Goal: Information Seeking & Learning: Learn about a topic

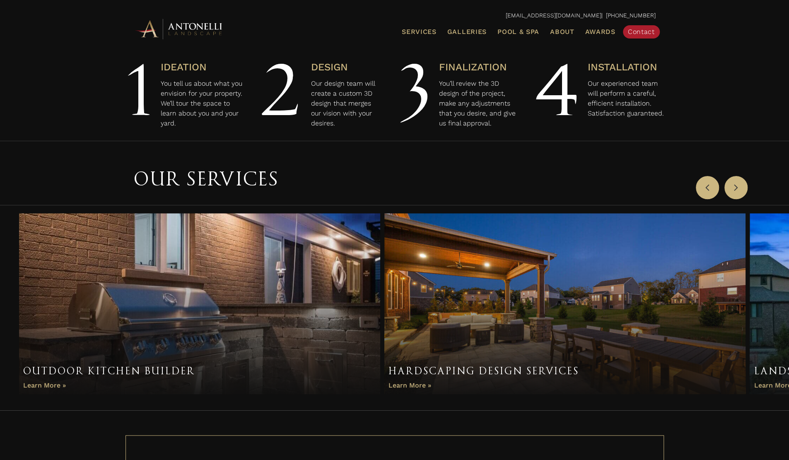
scroll to position [414, 0]
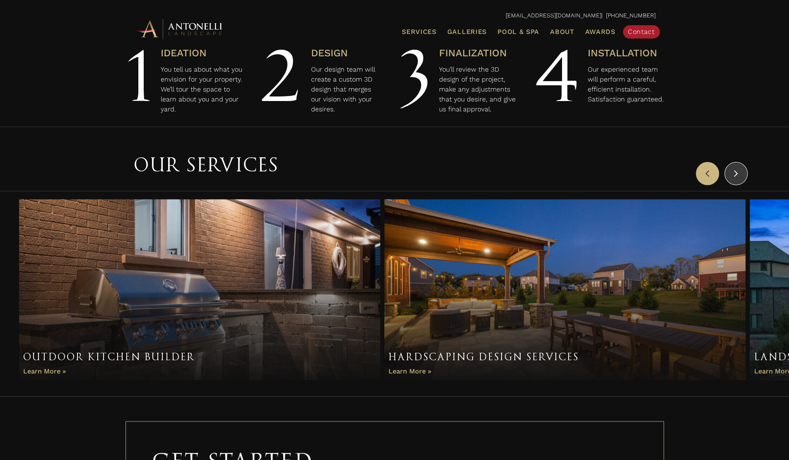
click at [736, 174] on icon "button" at bounding box center [736, 173] width 4 height 6
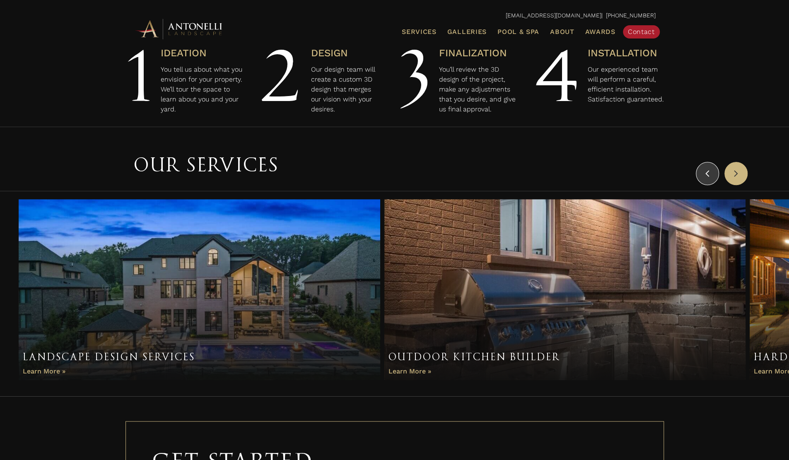
click at [709, 170] on icon "button" at bounding box center [707, 173] width 5 height 12
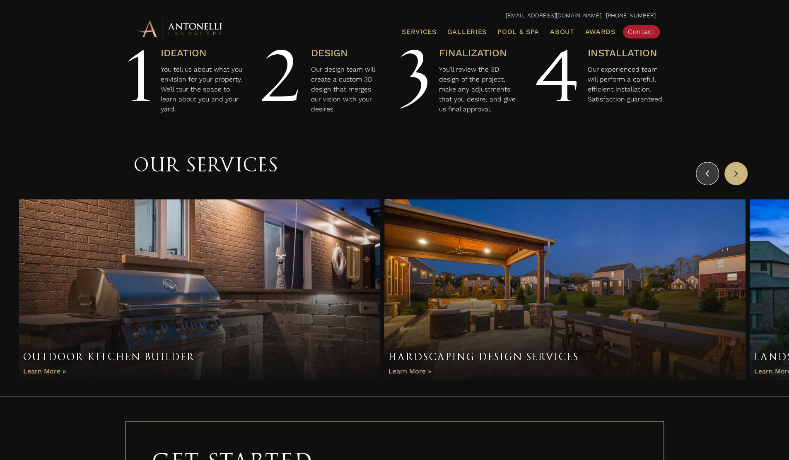
click at [709, 170] on icon "button" at bounding box center [707, 173] width 5 height 12
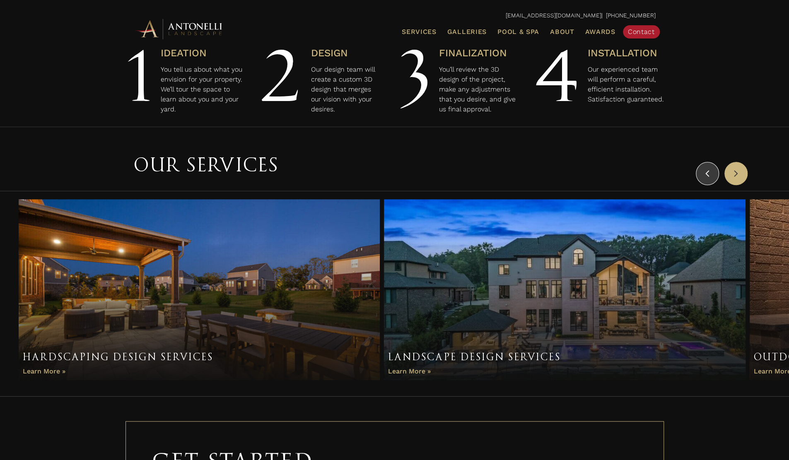
click at [709, 173] on icon "button" at bounding box center [707, 173] width 5 height 12
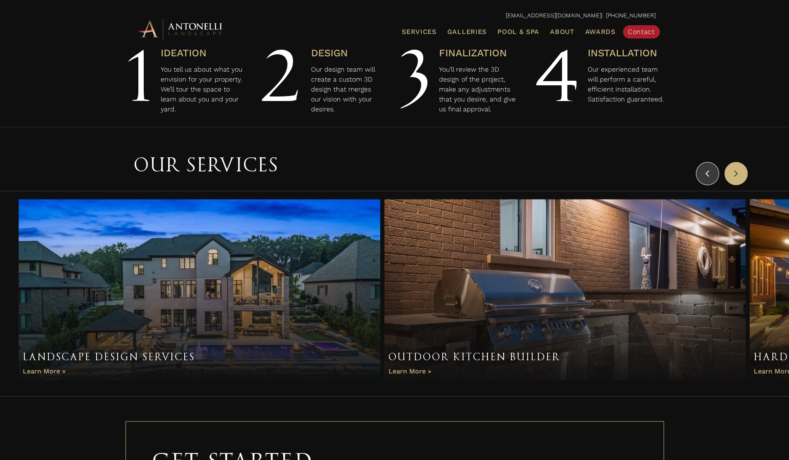
click at [709, 173] on icon "button" at bounding box center [707, 173] width 5 height 12
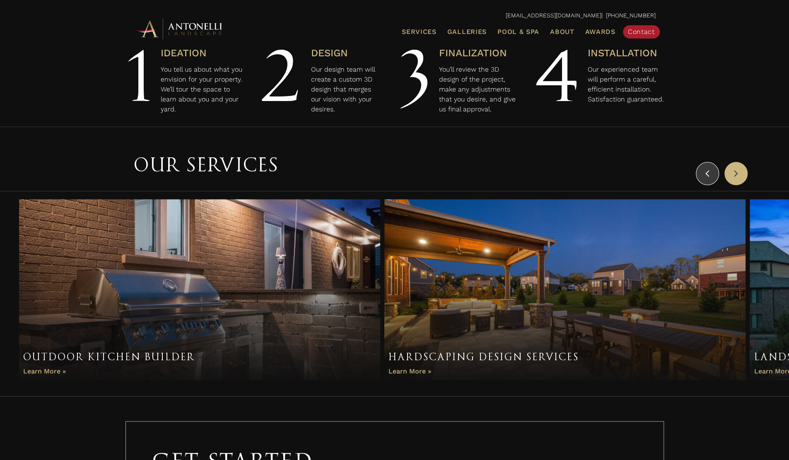
click at [709, 173] on icon "button" at bounding box center [707, 173] width 5 height 12
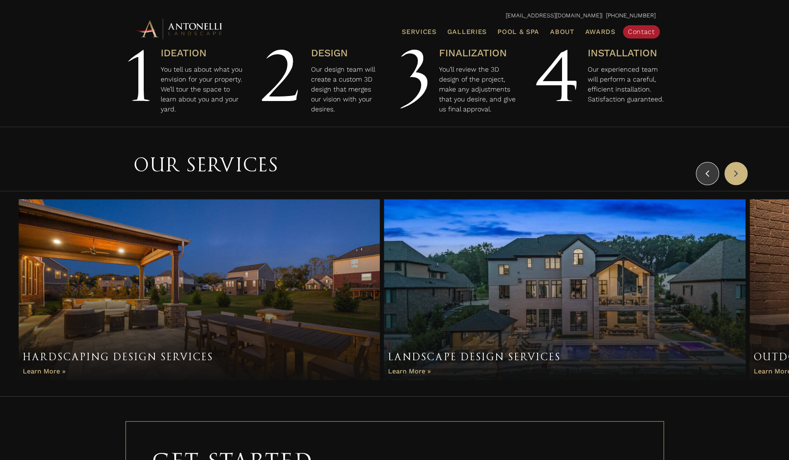
click at [706, 177] on icon "button" at bounding box center [707, 173] width 5 height 12
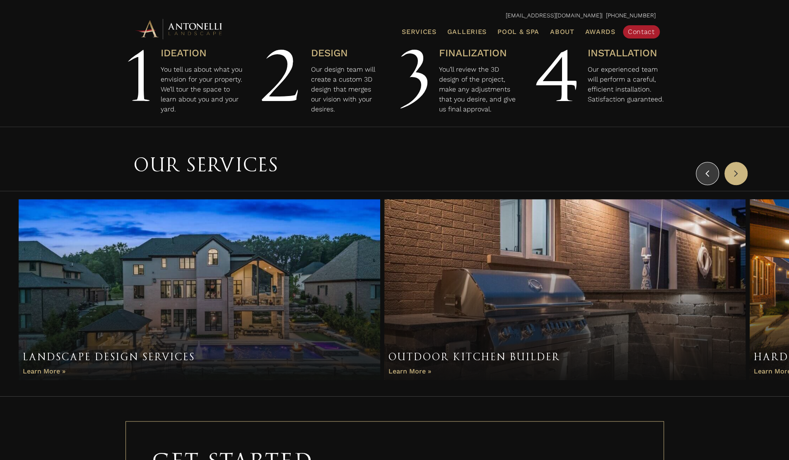
click at [706, 177] on icon "button" at bounding box center [707, 173] width 5 height 12
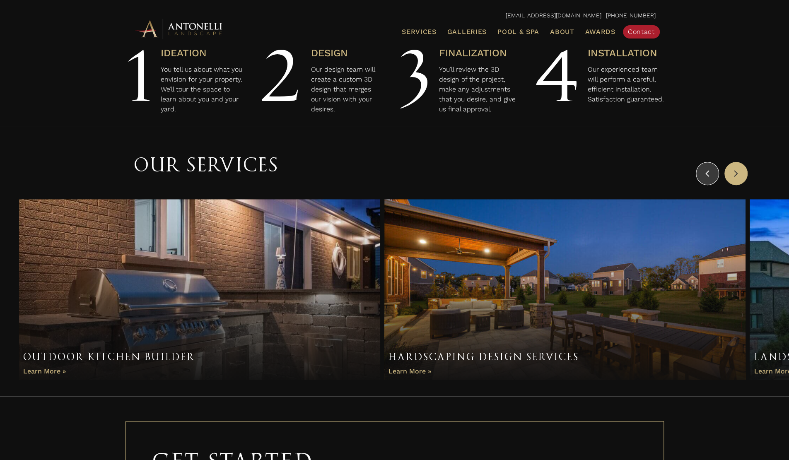
click at [706, 177] on icon "button" at bounding box center [707, 173] width 5 height 12
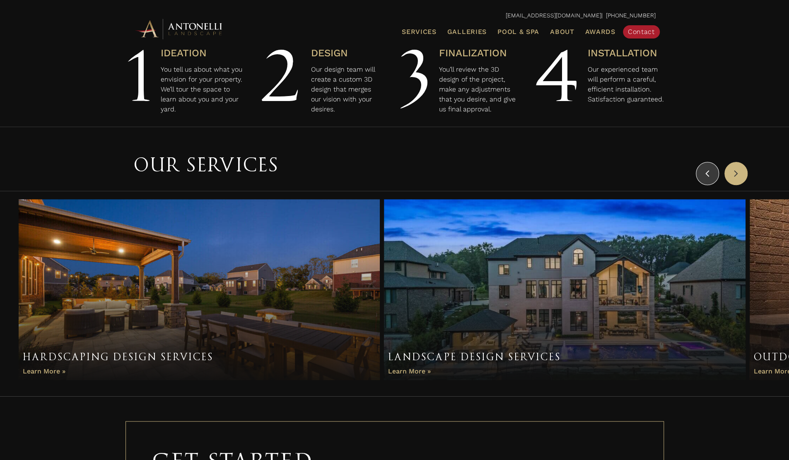
click at [706, 177] on icon "button" at bounding box center [707, 173] width 5 height 12
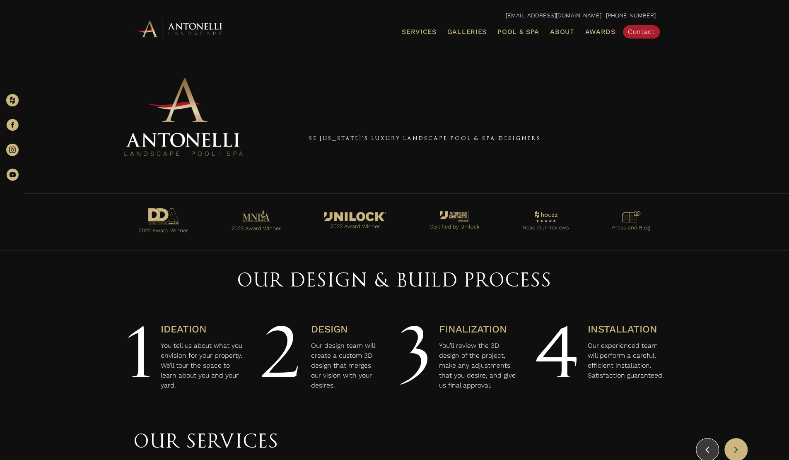
scroll to position [276, 0]
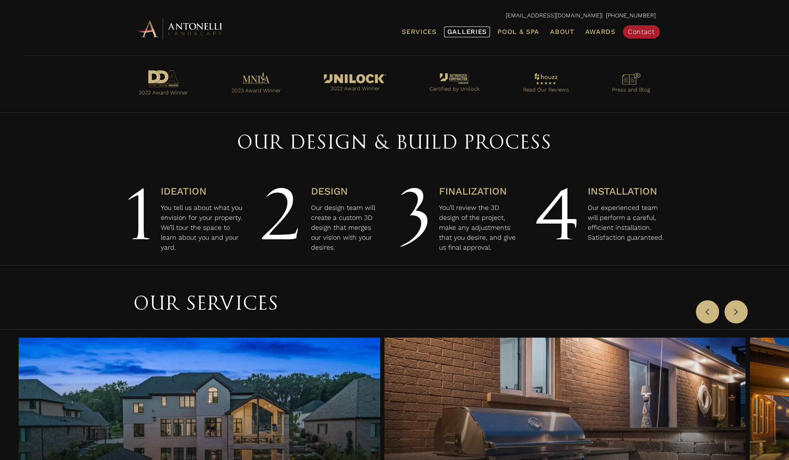
click at [477, 30] on span "Galleries" at bounding box center [466, 32] width 39 height 8
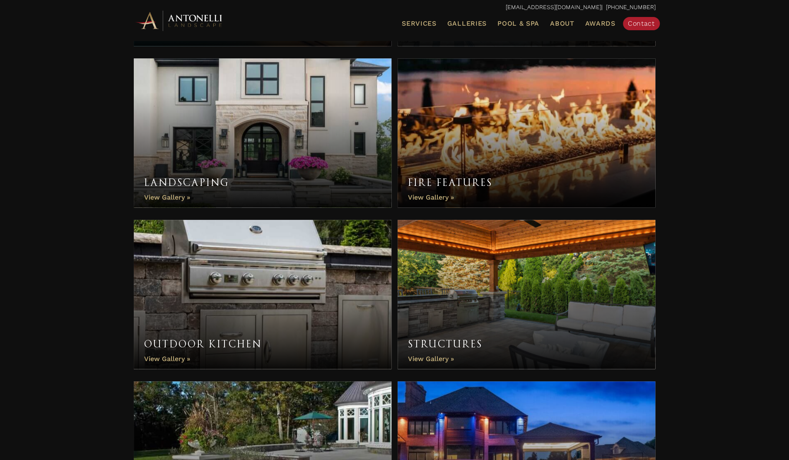
scroll to position [552, 0]
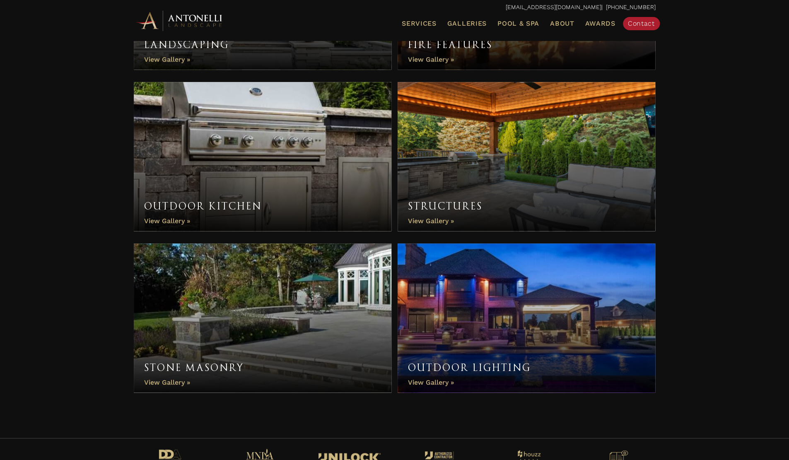
click at [433, 221] on link "Structures" at bounding box center [527, 156] width 258 height 149
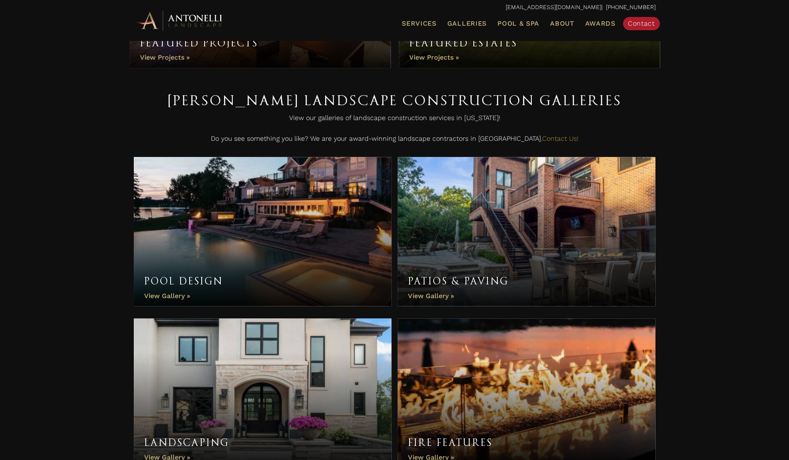
scroll to position [0, 0]
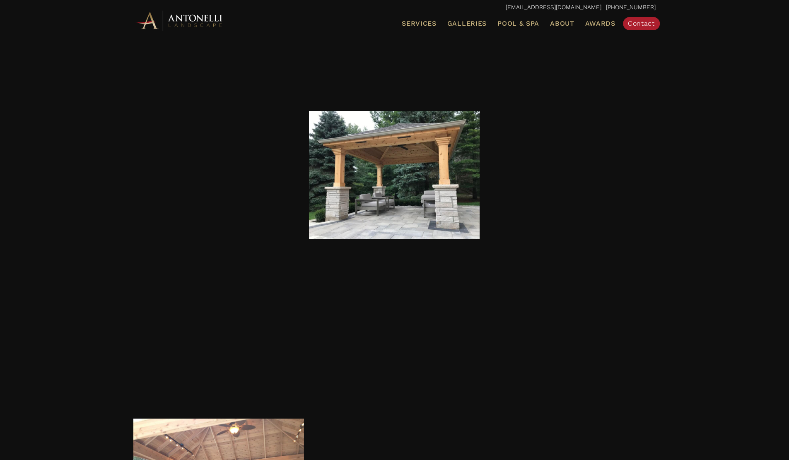
scroll to position [820, 0]
